Goal: Task Accomplishment & Management: Complete application form

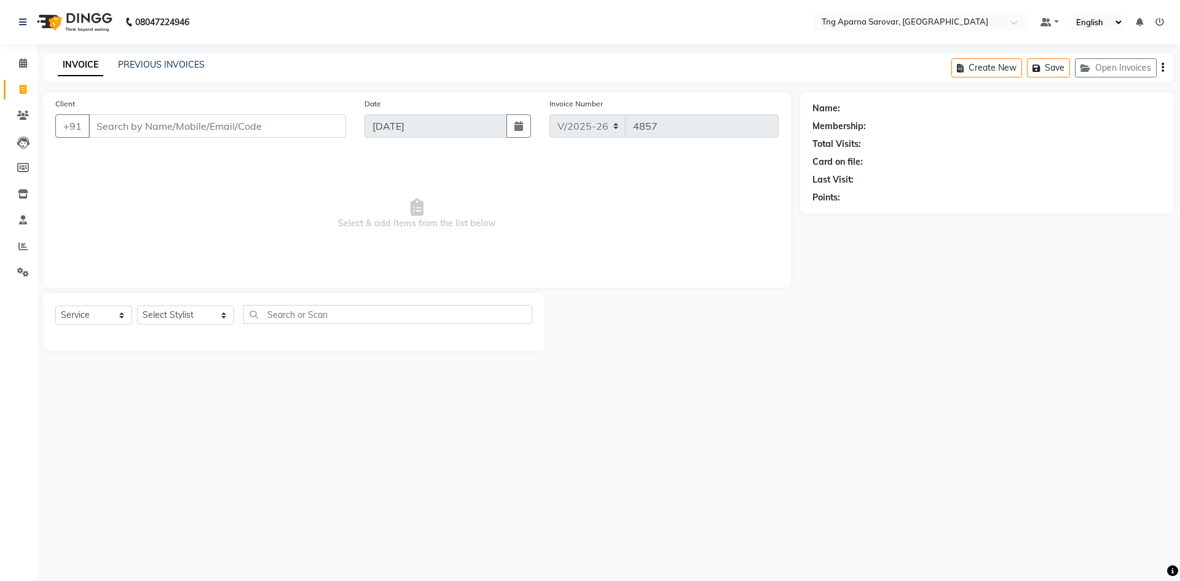
select select "7390"
select select "service"
click at [120, 137] on input "Client" at bounding box center [216, 125] width 257 height 23
click at [120, 134] on input "Client" at bounding box center [216, 125] width 257 height 23
click at [187, 315] on select "Select Stylist [PERSON_NAME] [PERSON_NAME] MAM CHINNA DANISH KAIF [PERSON_NAME]…" at bounding box center [185, 314] width 97 height 19
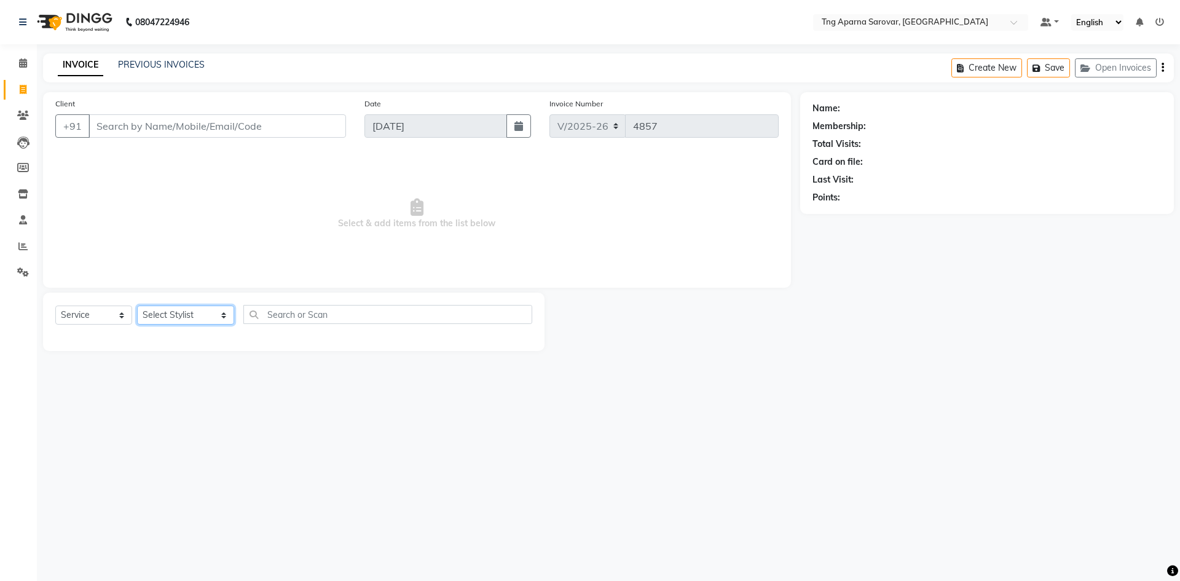
select select "81252"
click at [137, 305] on select "Select Stylist [PERSON_NAME] [PERSON_NAME] MAM CHINNA DANISH KAIF [PERSON_NAME]…" at bounding box center [185, 314] width 97 height 19
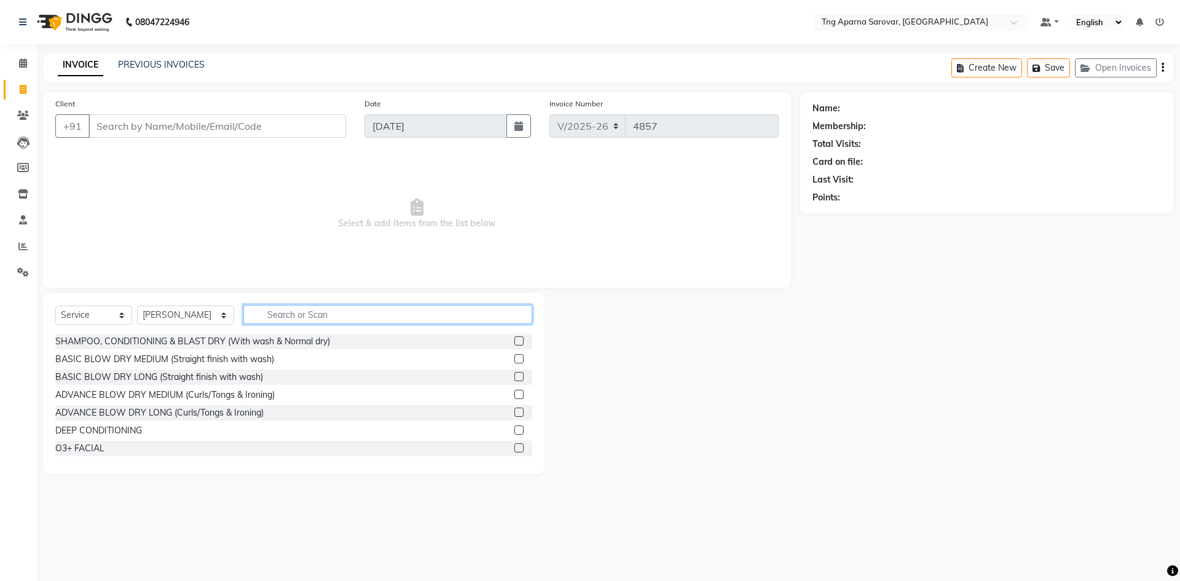
click at [307, 316] on input "text" at bounding box center [387, 314] width 289 height 19
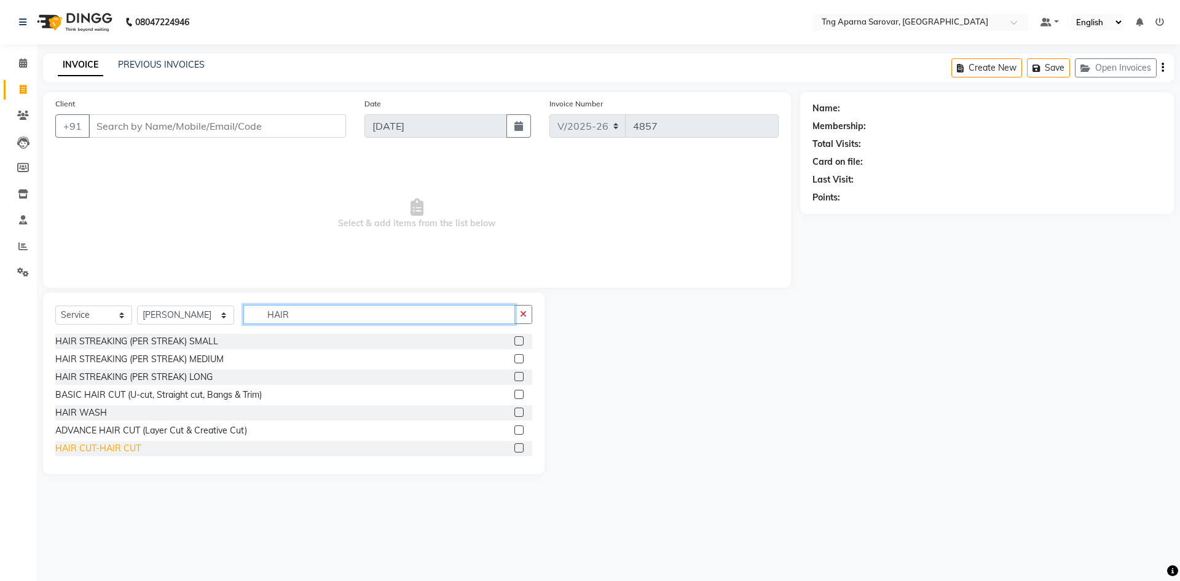
type input "HAIR"
click at [116, 453] on div "HAIR CUT-HAIR CUT" at bounding box center [97, 448] width 85 height 13
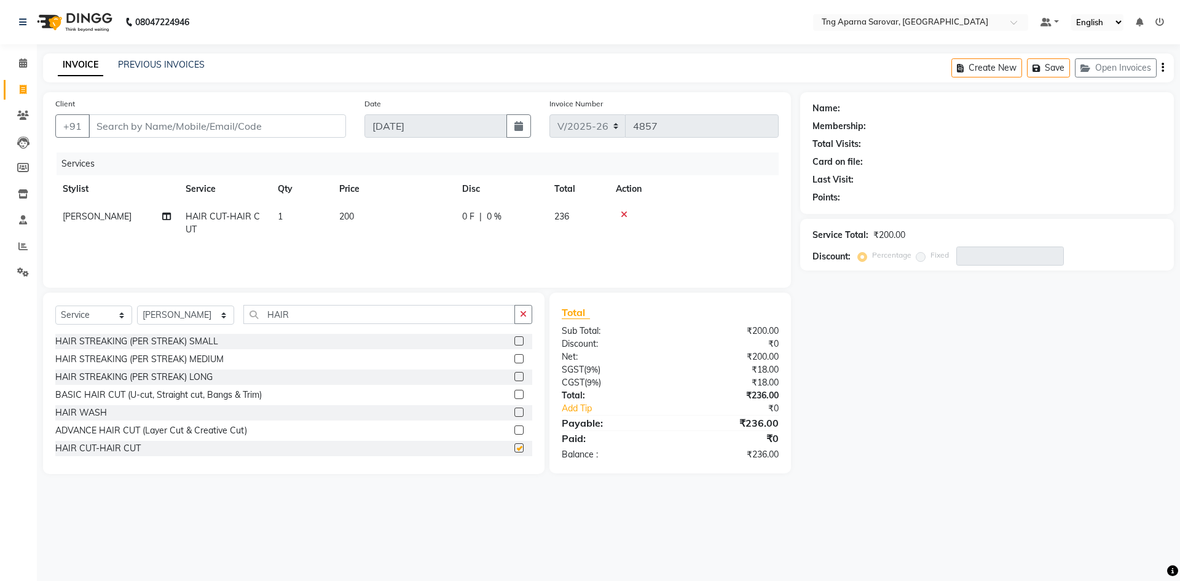
checkbox input "false"
click at [297, 302] on div "Select Service Product Membership Package Voucher Prepaid Gift Card Select Styl…" at bounding box center [293, 383] width 501 height 181
click at [285, 322] on input "HAIR" at bounding box center [379, 314] width 272 height 19
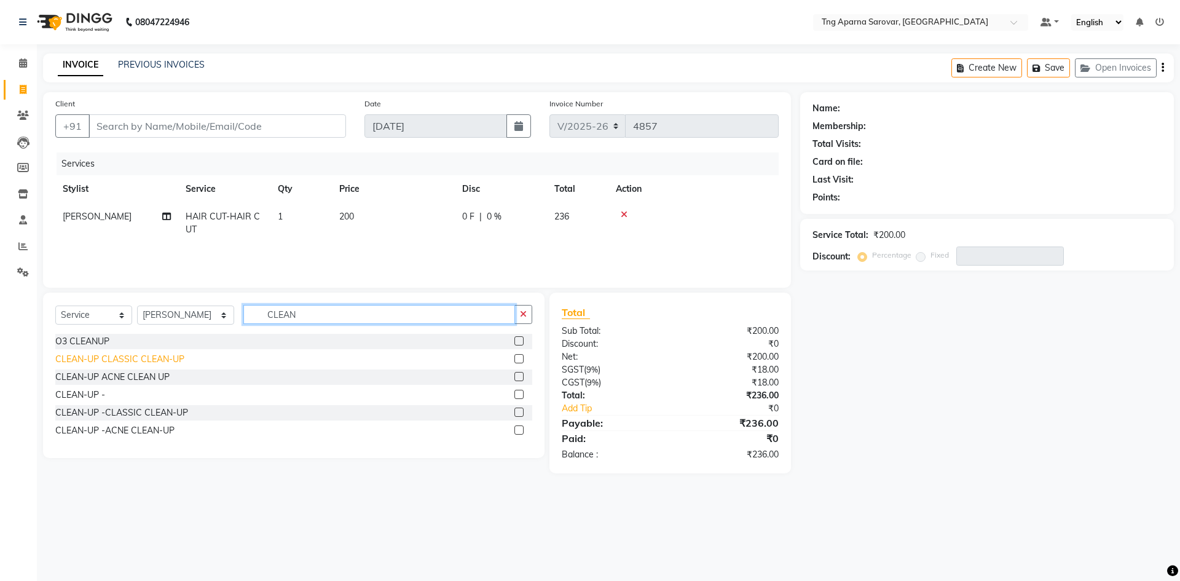
type input "CLEAN"
click at [136, 362] on div "CLEAN-UP CLASSIC CLEAN-UP" at bounding box center [119, 359] width 129 height 13
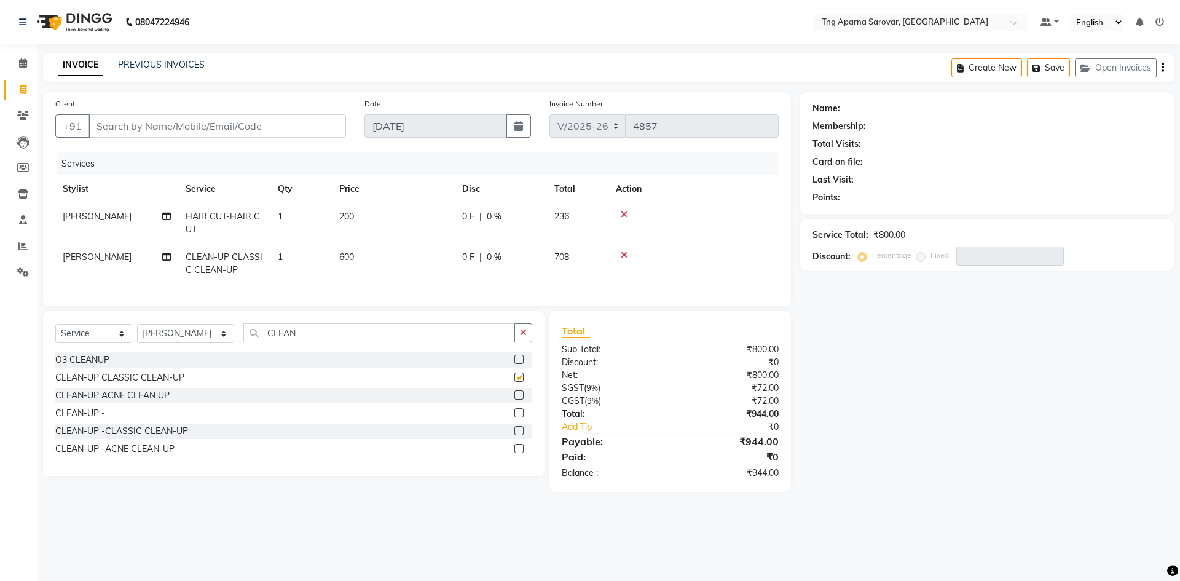
checkbox input "false"
click at [344, 260] on span "600" at bounding box center [346, 256] width 15 height 11
select select "81252"
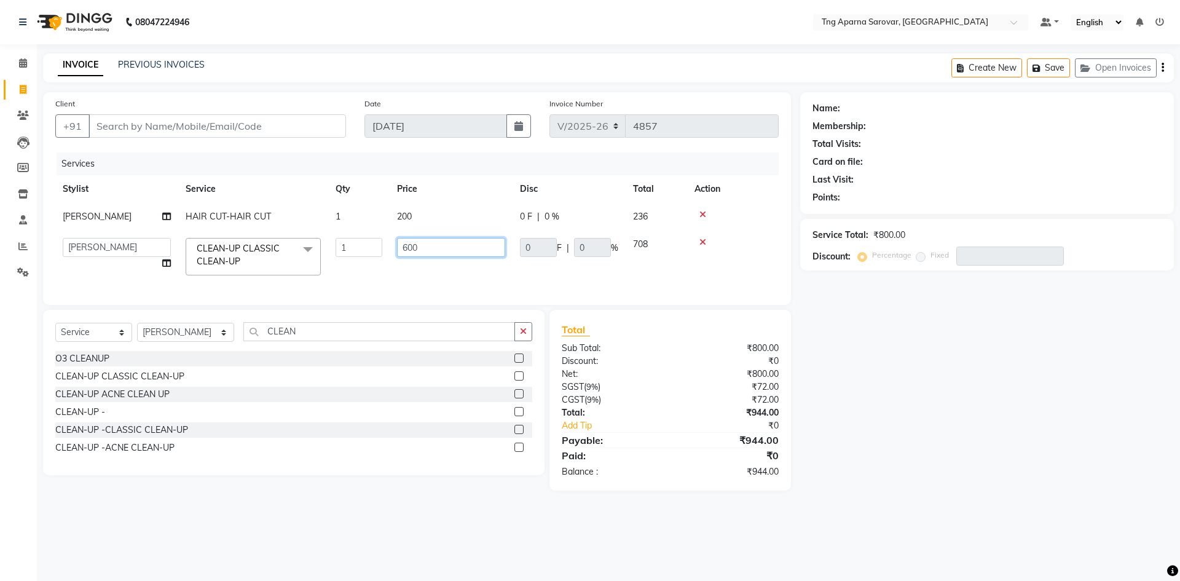
click at [410, 252] on input "600" at bounding box center [451, 247] width 108 height 19
type input "700"
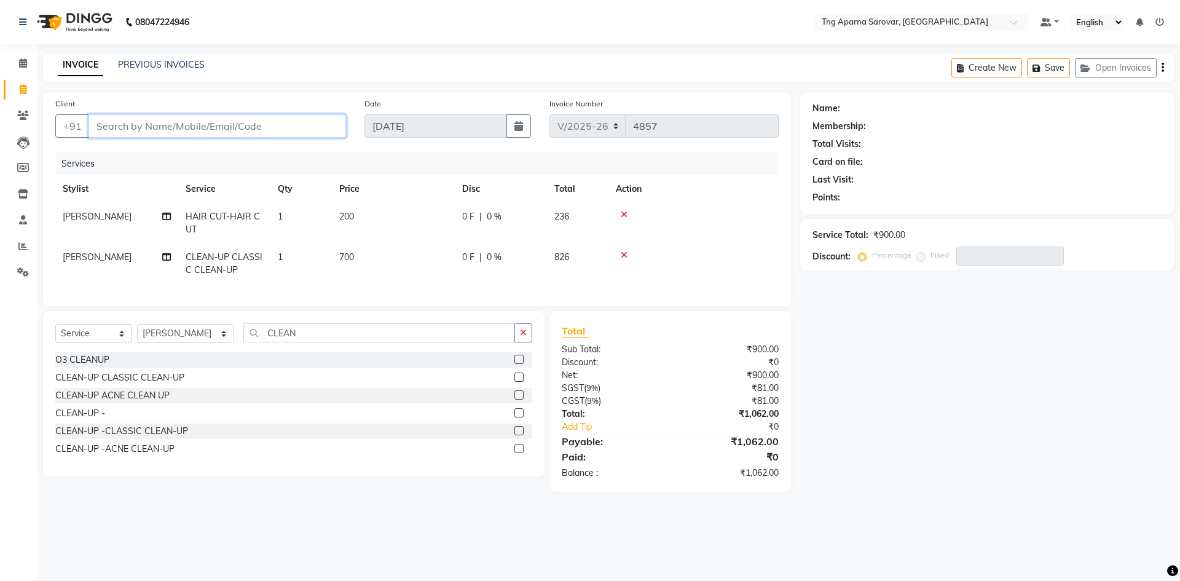
click at [155, 126] on input "Client" at bounding box center [216, 125] width 257 height 23
type input "9"
type input "0"
type input "9989955030"
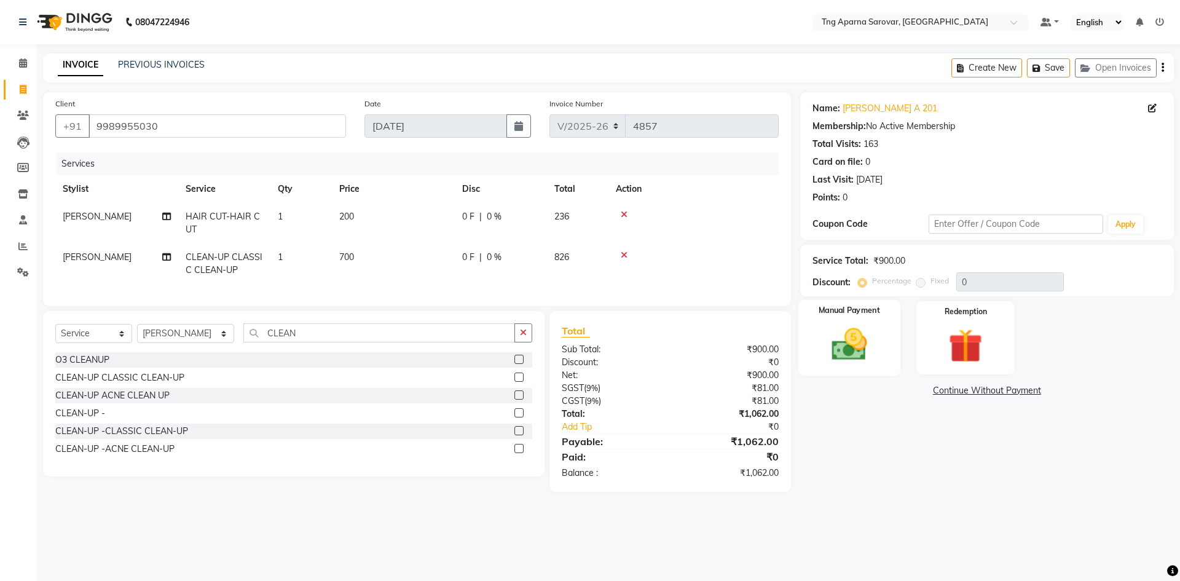
click at [837, 336] on img at bounding box center [848, 344] width 57 height 41
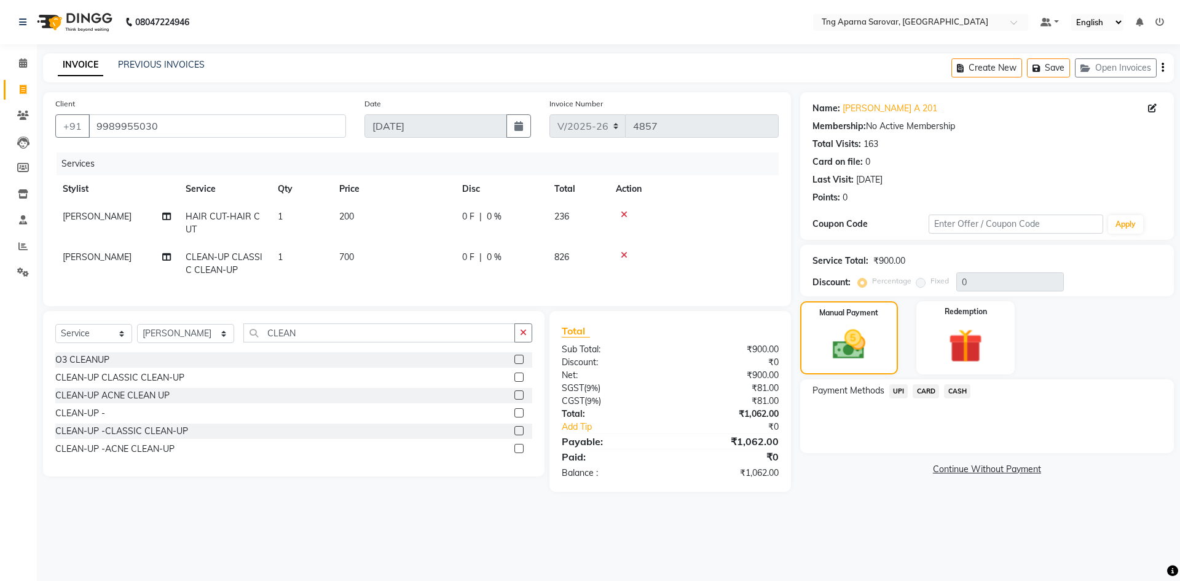
click at [898, 390] on span "UPI" at bounding box center [898, 391] width 19 height 14
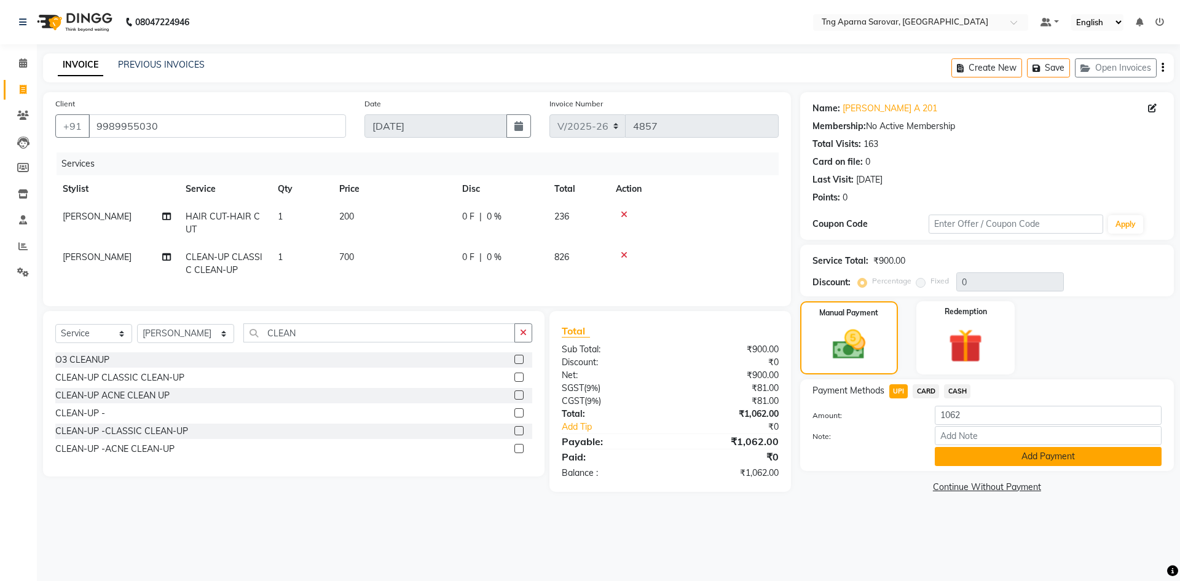
click at [940, 454] on button "Add Payment" at bounding box center [1048, 456] width 227 height 19
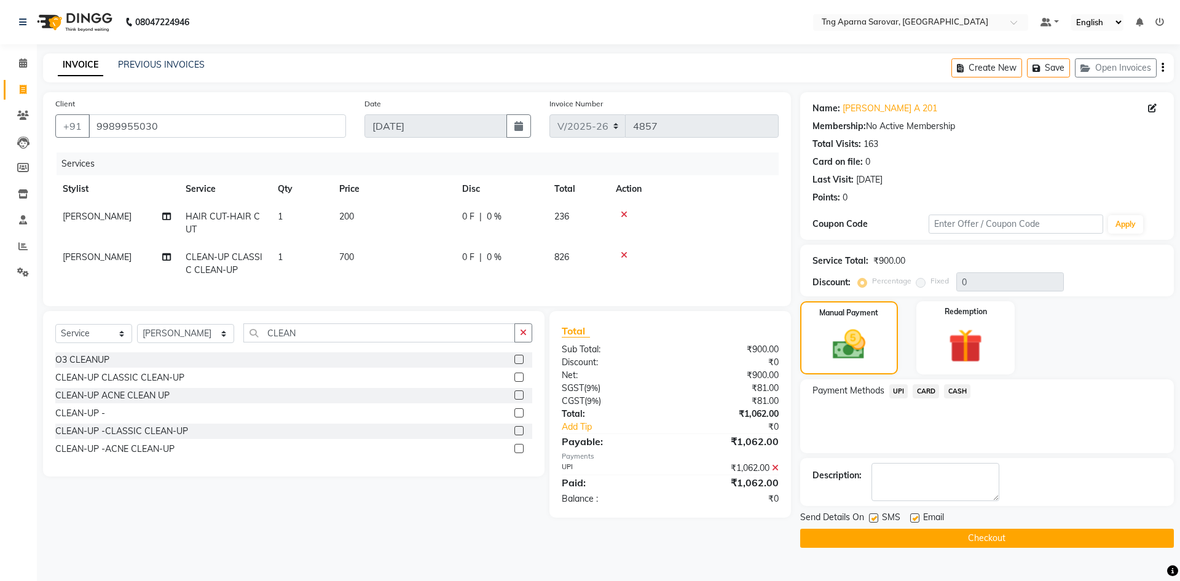
click at [918, 542] on button "Checkout" at bounding box center [987, 538] width 374 height 19
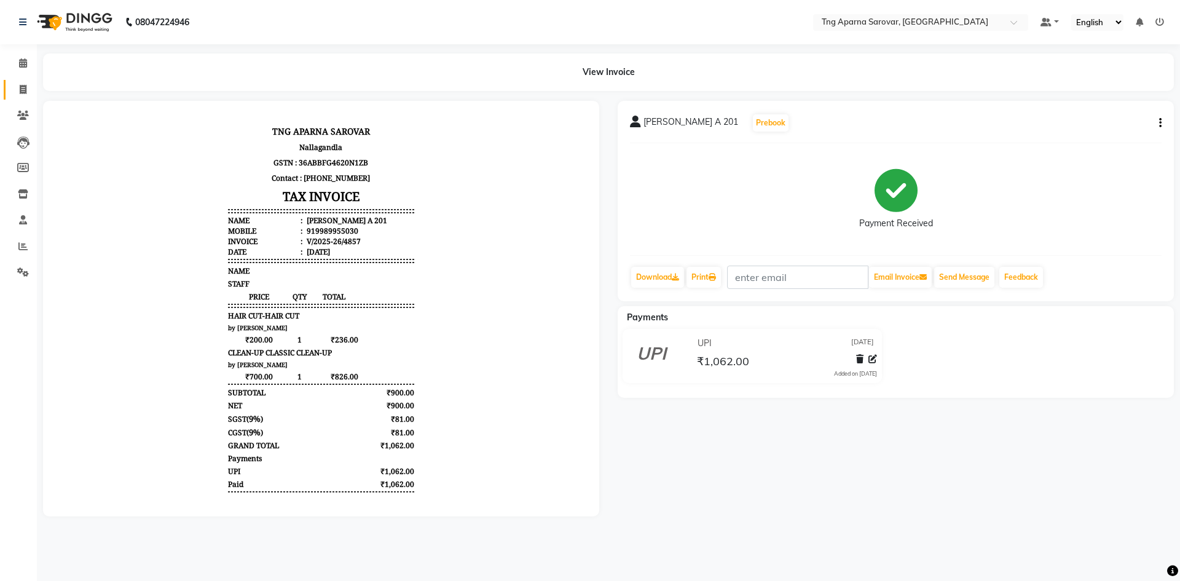
click at [11, 91] on link "Invoice" at bounding box center [18, 90] width 29 height 20
select select "service"
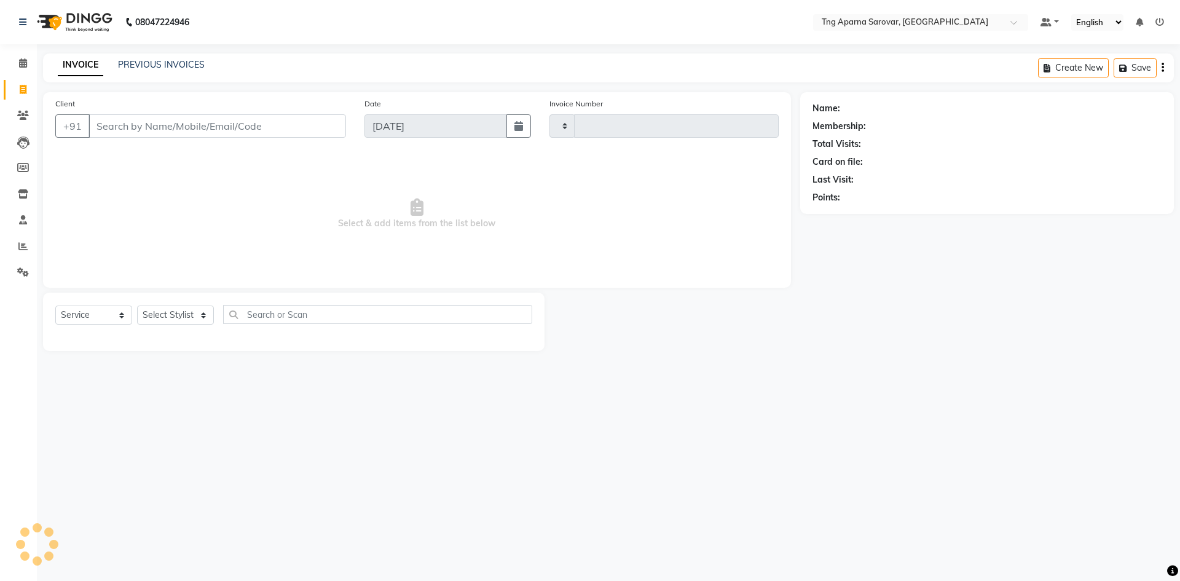
type input "4858"
select select "7390"
click at [148, 65] on link "PREVIOUS INVOICES" at bounding box center [161, 64] width 87 height 11
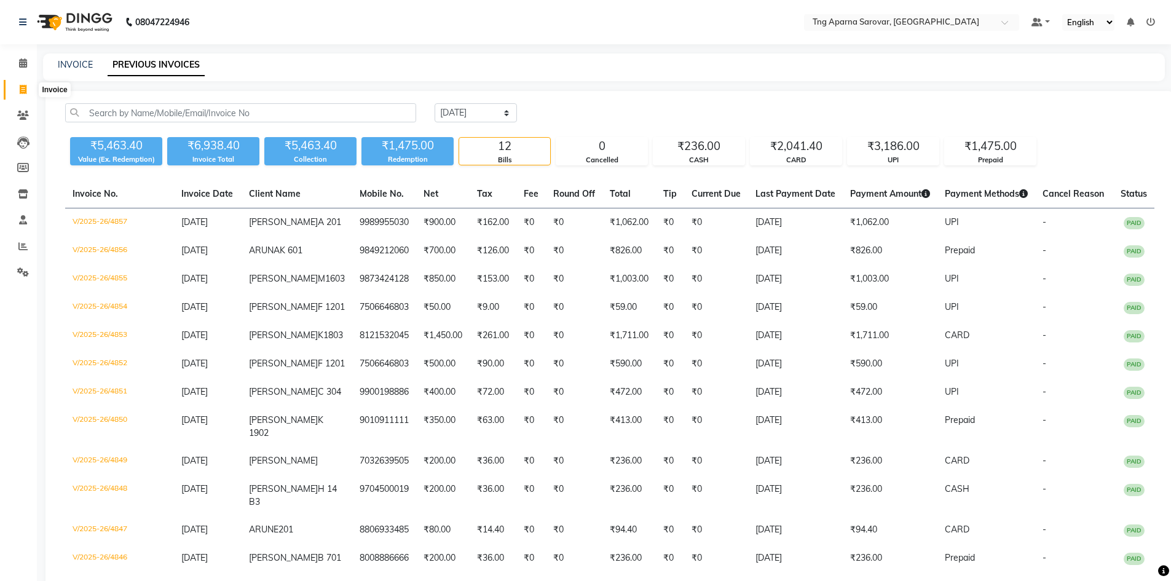
click at [20, 91] on icon at bounding box center [23, 89] width 7 height 9
select select "service"
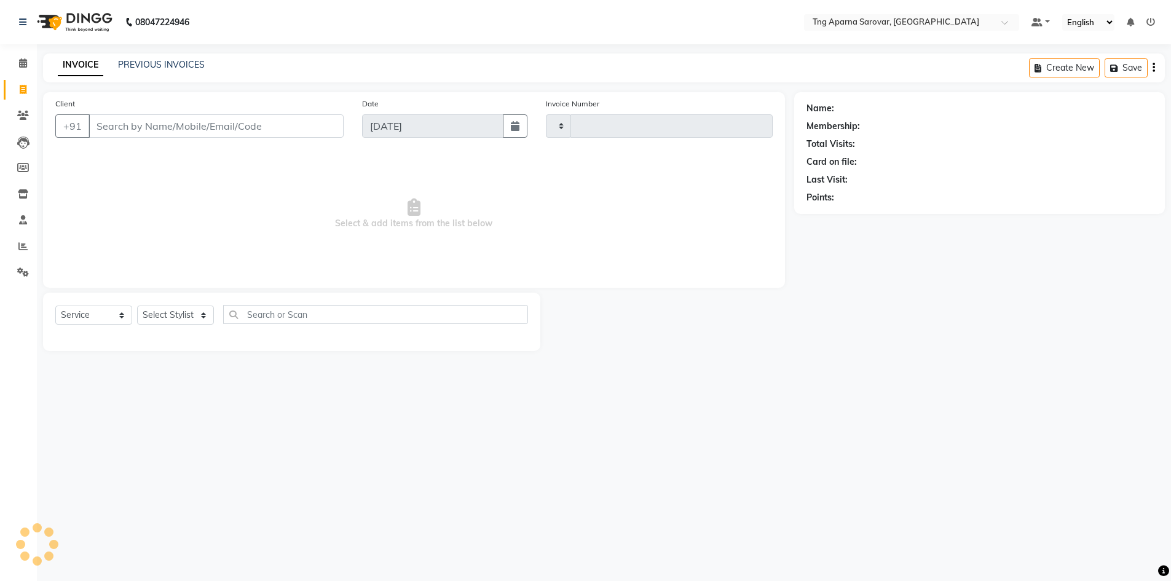
type input "4858"
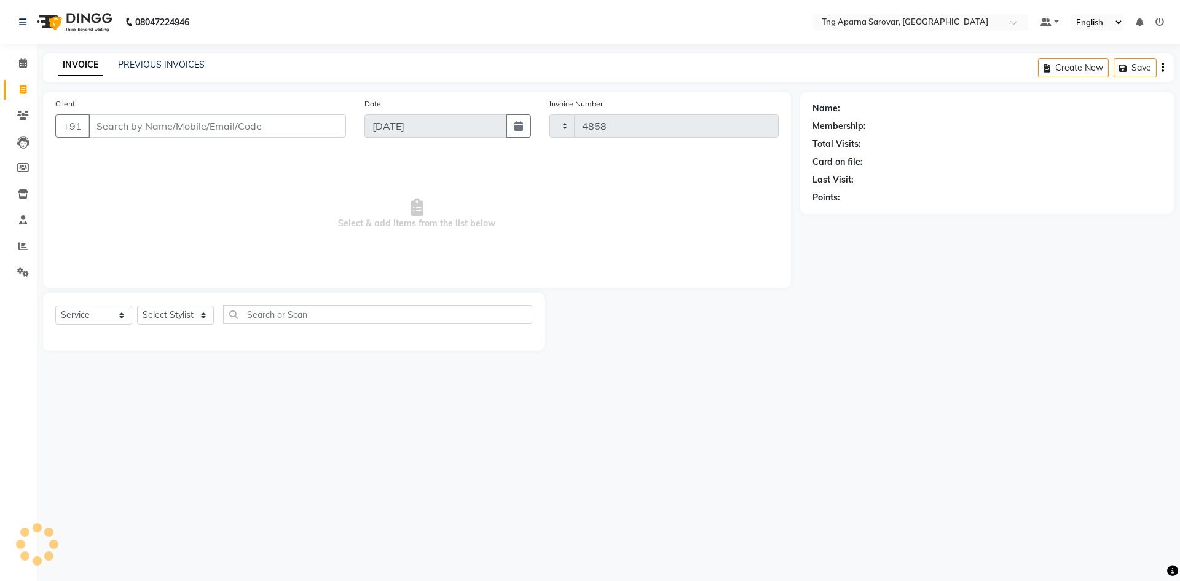
select select "7390"
click at [129, 128] on input "Client" at bounding box center [216, 125] width 257 height 23
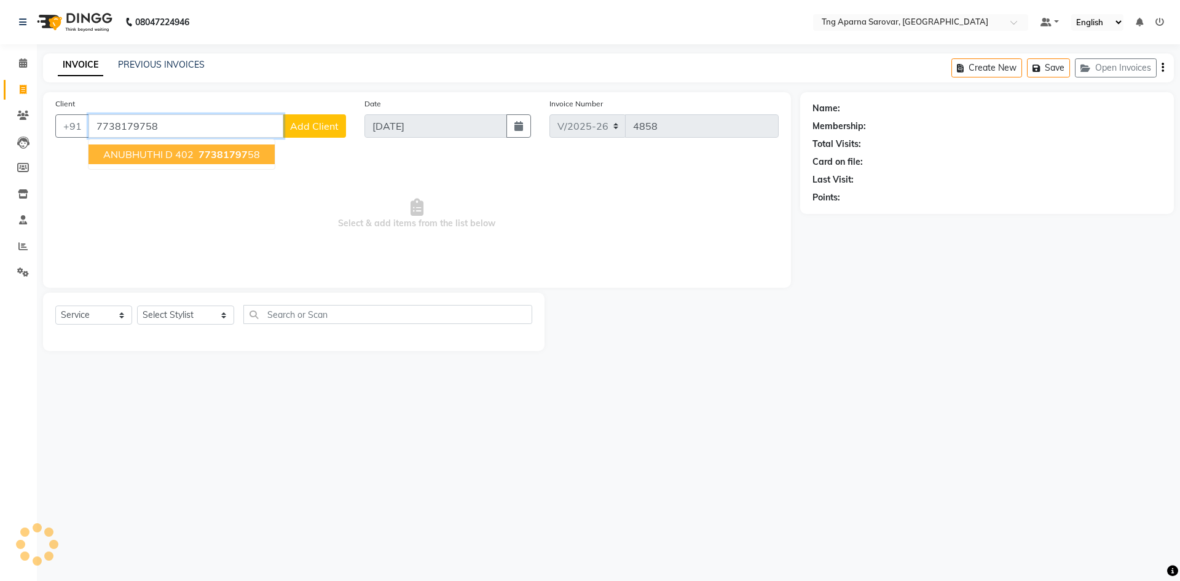
type input "7738179758"
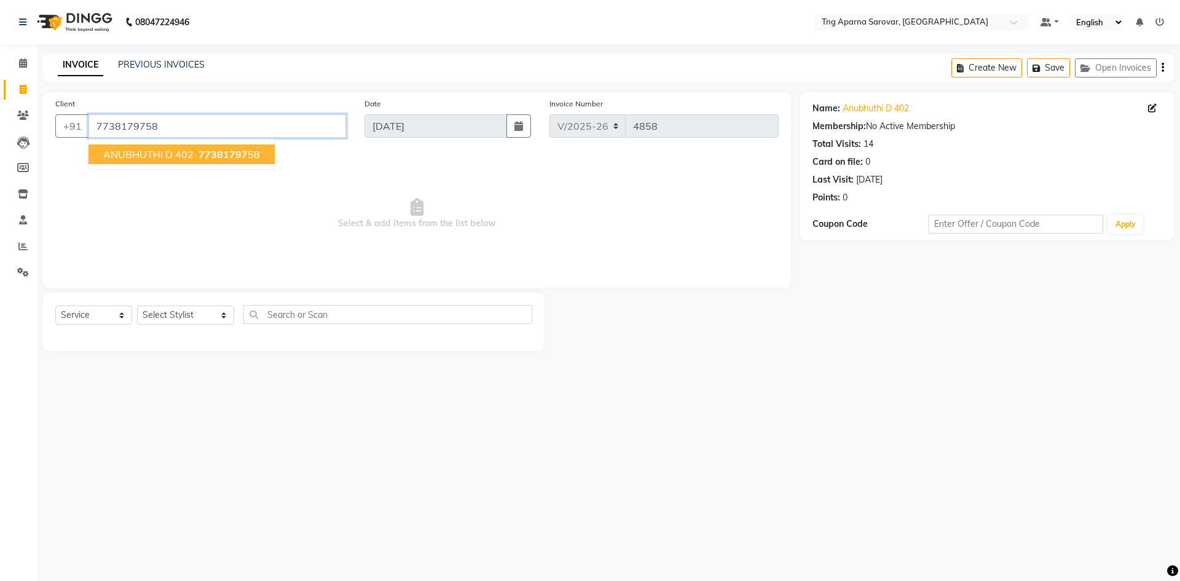
click at [170, 119] on input "7738179758" at bounding box center [216, 125] width 257 height 23
